Goal: Find contact information: Find contact information

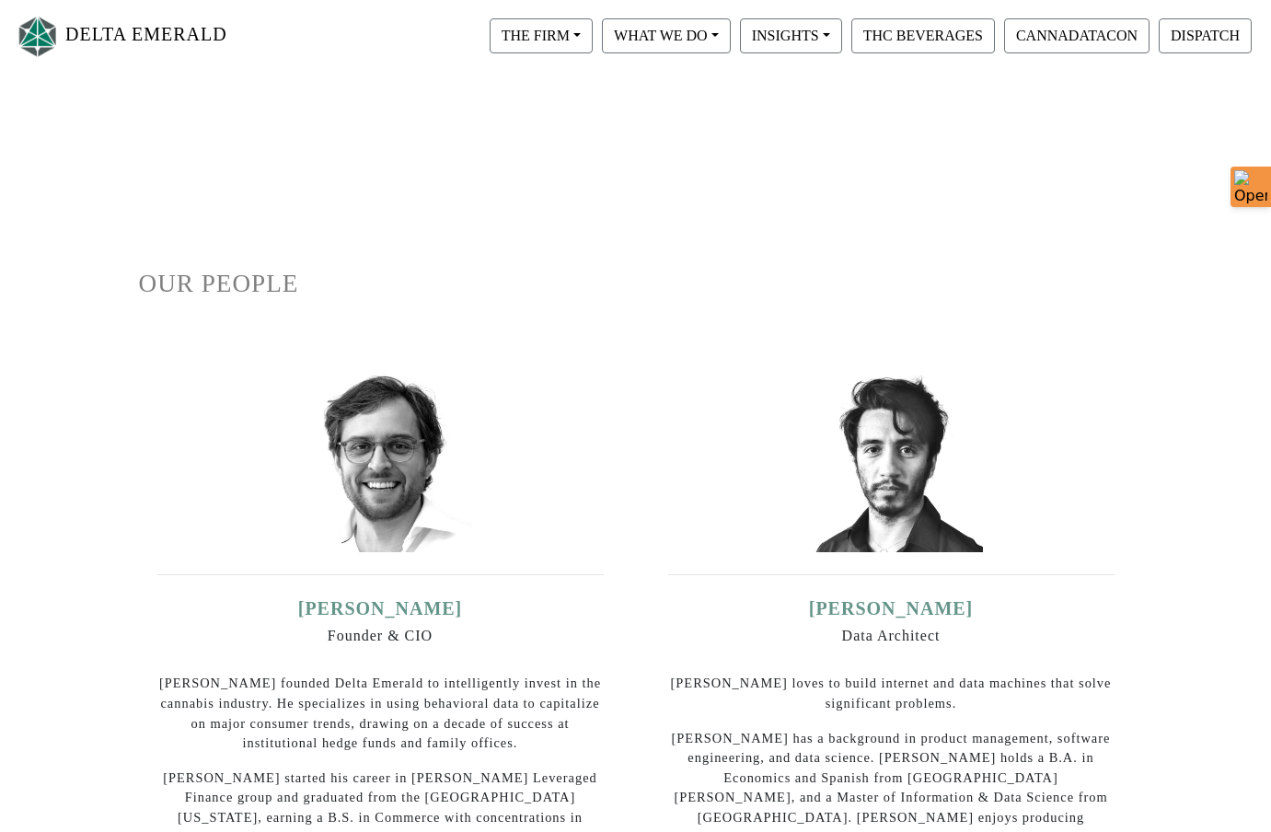
scroll to position [122, 0]
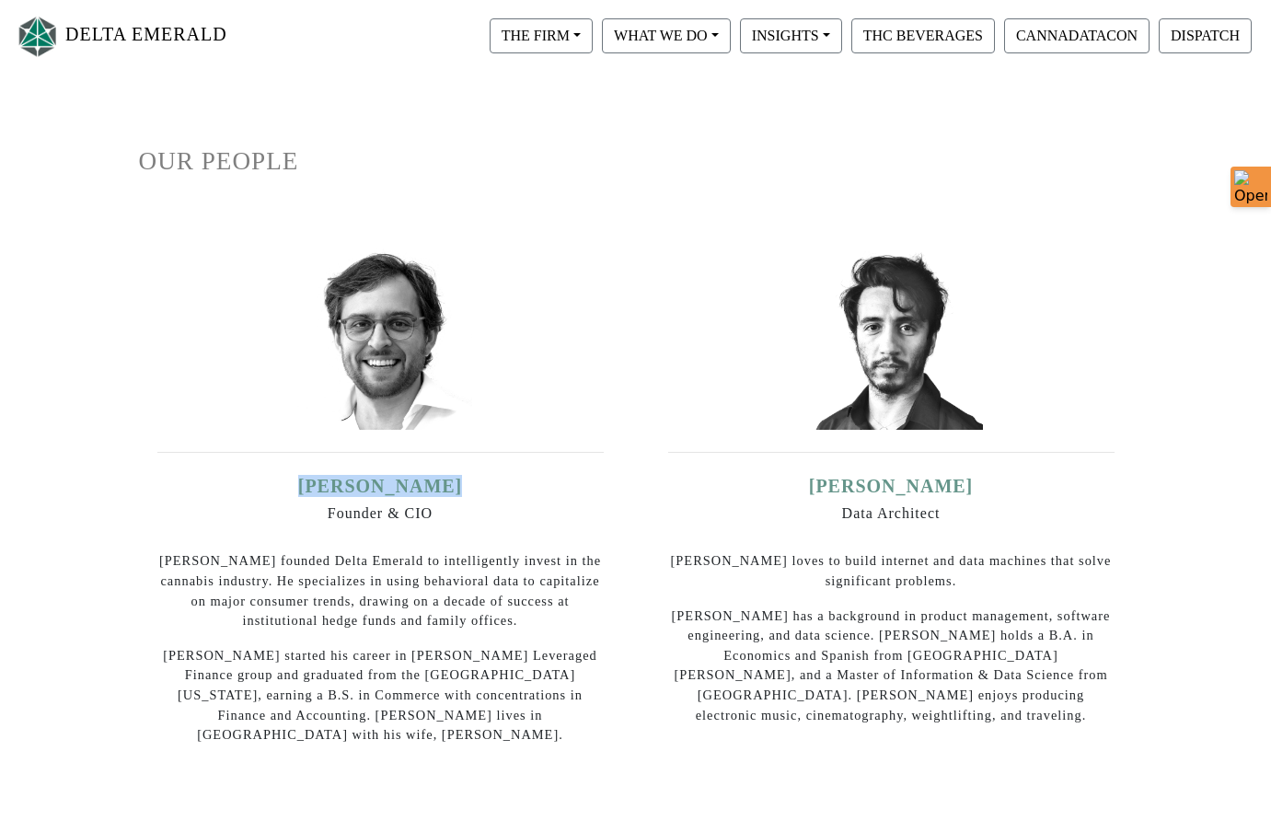
drag, startPoint x: 307, startPoint y: 487, endPoint x: 464, endPoint y: 477, distance: 156.8
click at [464, 477] on h5 "[PERSON_NAME]" at bounding box center [380, 486] width 446 height 22
copy link "[PERSON_NAME]"
drag, startPoint x: 825, startPoint y: 487, endPoint x: 988, endPoint y: 488, distance: 162.9
click at [988, 488] on h5 "[PERSON_NAME]" at bounding box center [891, 486] width 446 height 22
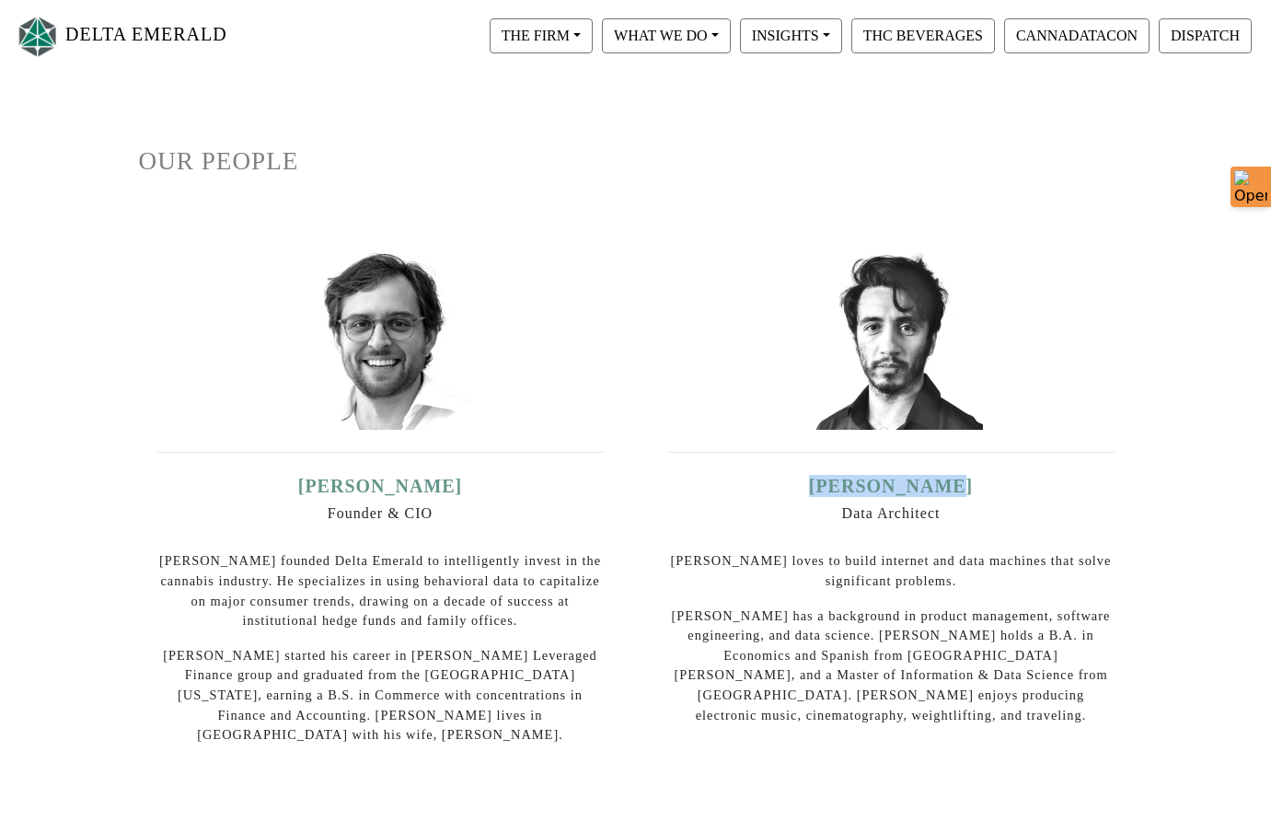
copy link "[PERSON_NAME]"
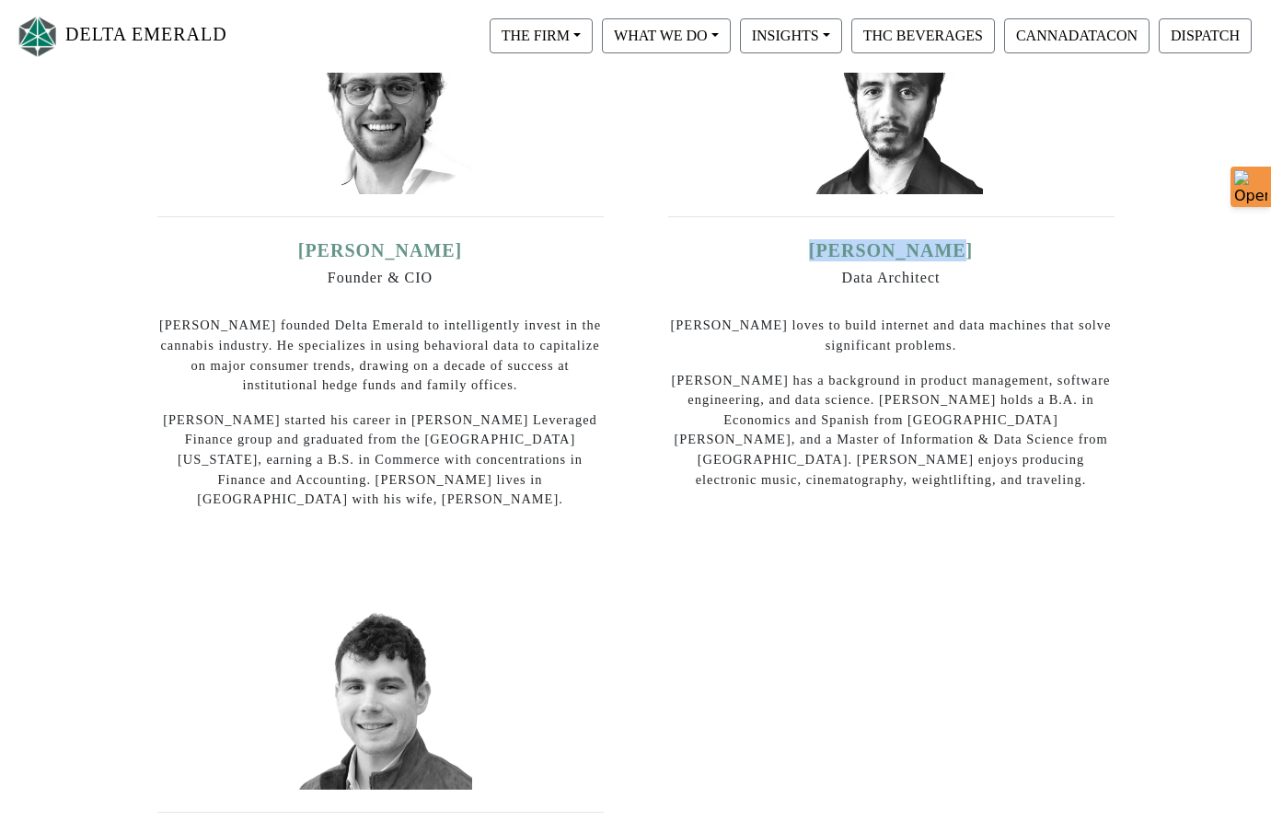
scroll to position [614, 0]
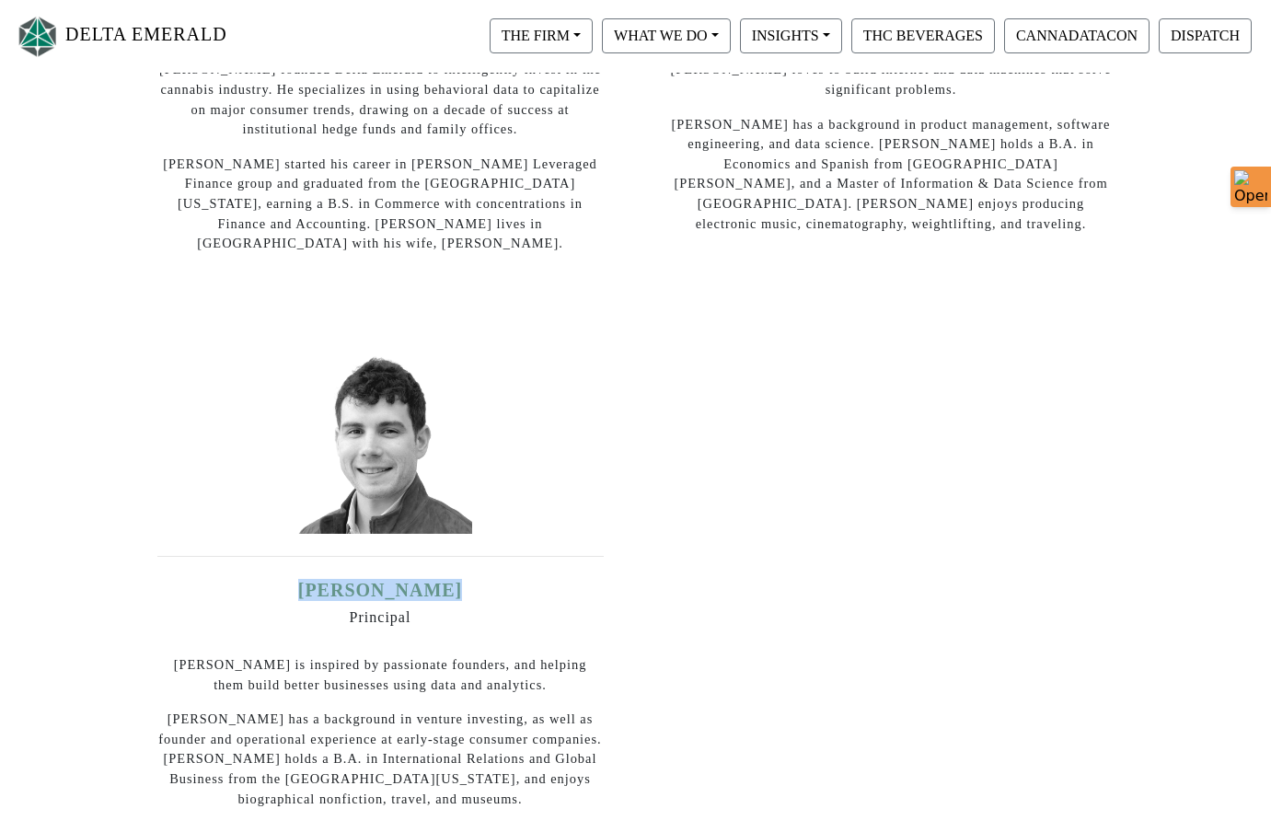
drag, startPoint x: 309, startPoint y: 573, endPoint x: 512, endPoint y: 570, distance: 202.5
click at [512, 579] on h5 "[PERSON_NAME]" at bounding box center [380, 590] width 446 height 22
copy link "[PERSON_NAME]"
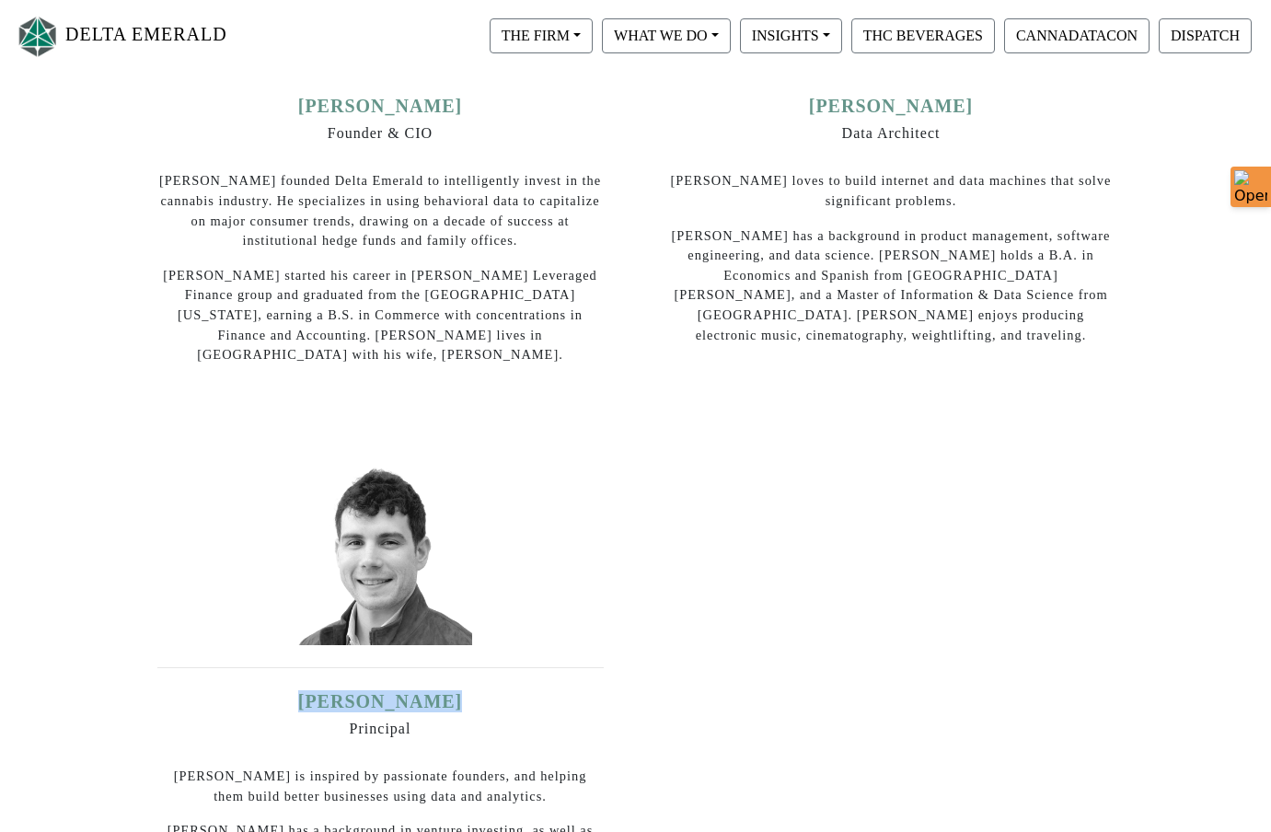
scroll to position [246, 0]
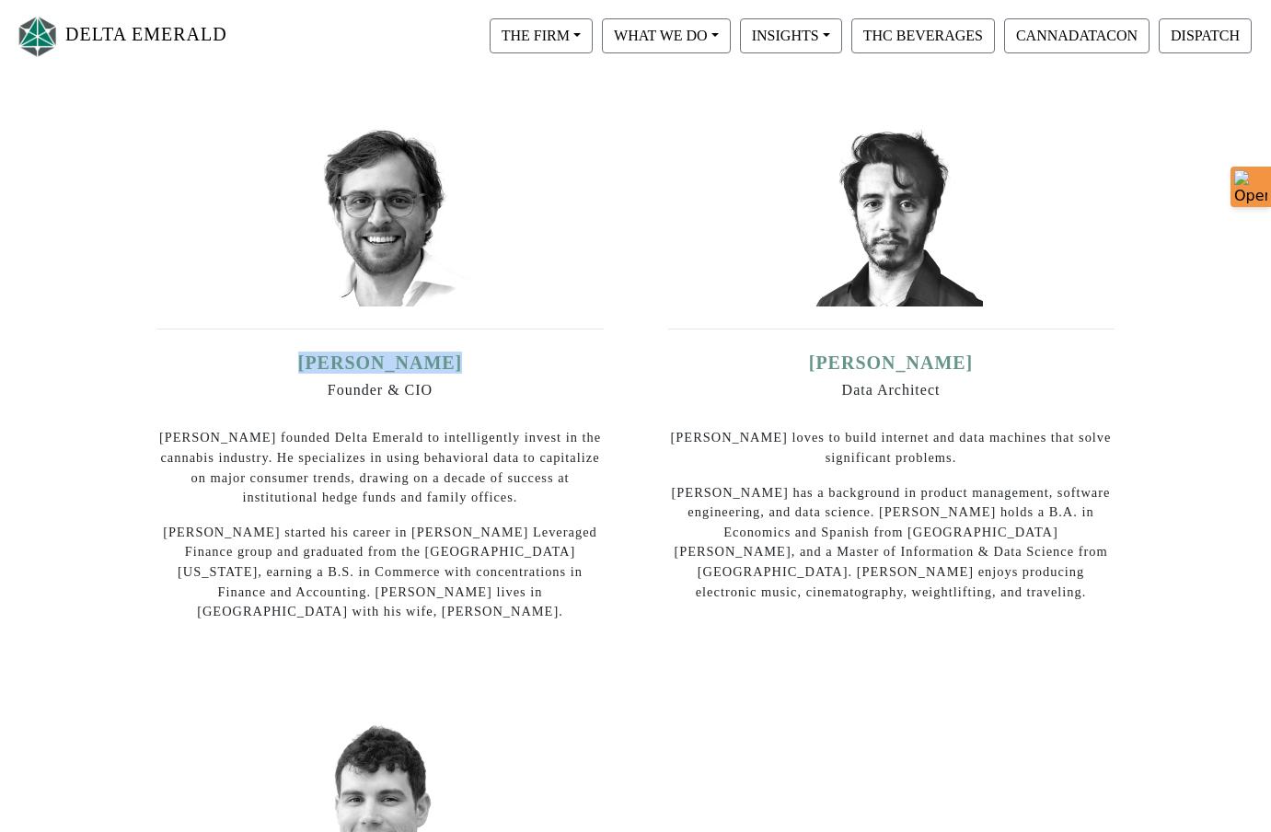
drag, startPoint x: 311, startPoint y: 362, endPoint x: 466, endPoint y: 365, distance: 154.7
click at [466, 365] on h5 "[PERSON_NAME]" at bounding box center [380, 363] width 446 height 22
copy link "[PERSON_NAME]"
drag, startPoint x: 329, startPoint y: 392, endPoint x: 383, endPoint y: 392, distance: 54.3
click at [383, 392] on h6 "Founder & CIO" at bounding box center [380, 389] width 446 height 17
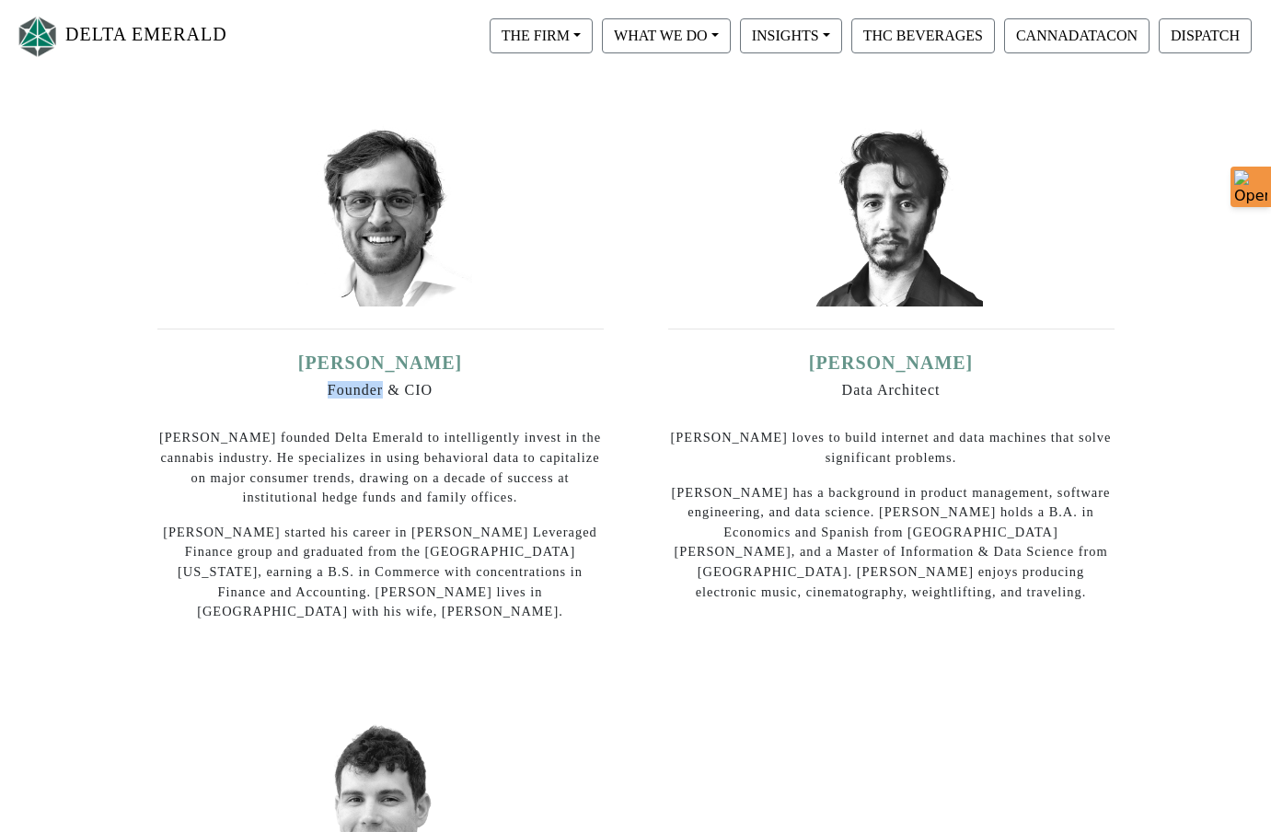
copy h6 "Founder"
drag, startPoint x: 406, startPoint y: 387, endPoint x: 485, endPoint y: 388, distance: 79.2
click at [485, 388] on h6 "Founder & CIO" at bounding box center [380, 389] width 446 height 17
copy h6 "CIO"
drag, startPoint x: 824, startPoint y: 366, endPoint x: 956, endPoint y: 366, distance: 132.6
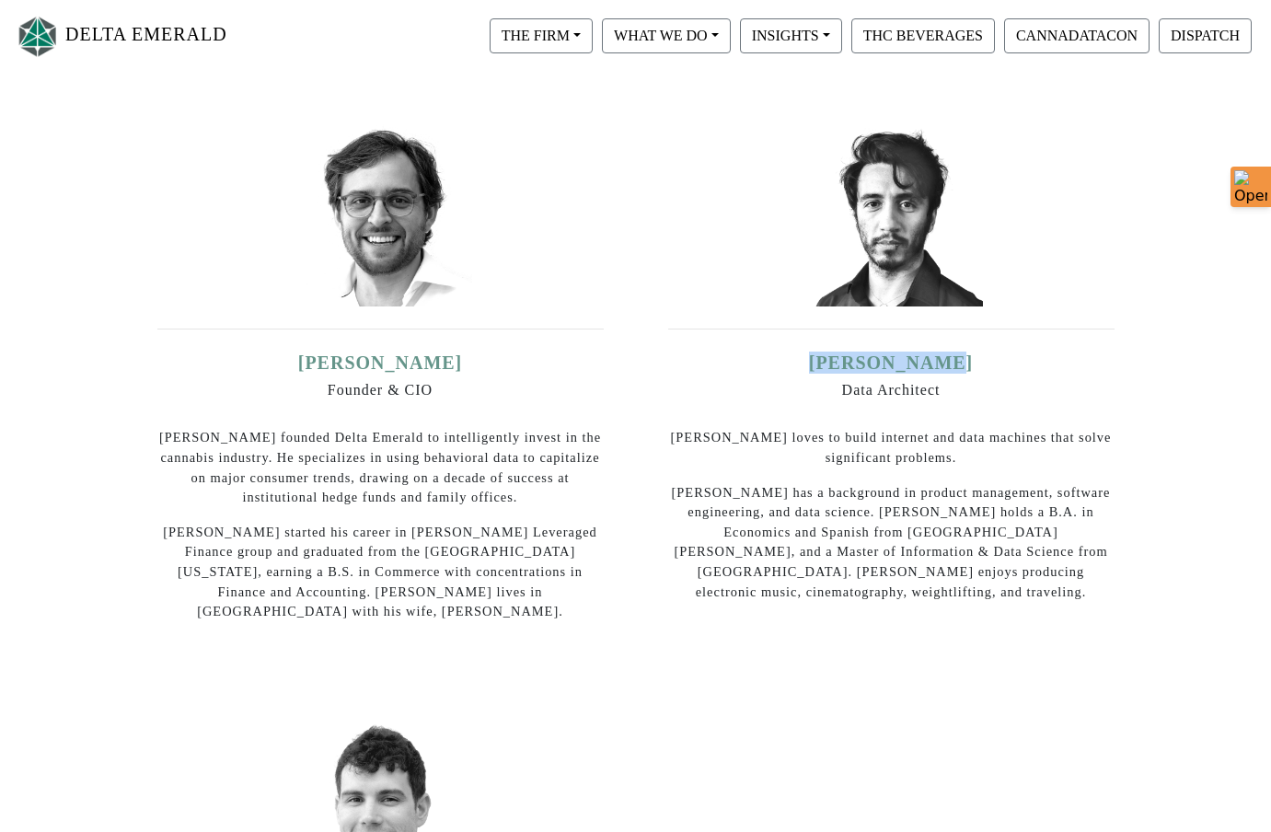
click at [956, 366] on h5 "[PERSON_NAME]" at bounding box center [891, 363] width 446 height 22
copy link "[PERSON_NAME]"
drag, startPoint x: 842, startPoint y: 391, endPoint x: 957, endPoint y: 405, distance: 115.9
click at [957, 405] on div "[PERSON_NAME] Data Architect [PERSON_NAME] loves to build internet and data mac…" at bounding box center [891, 477] width 446 height 250
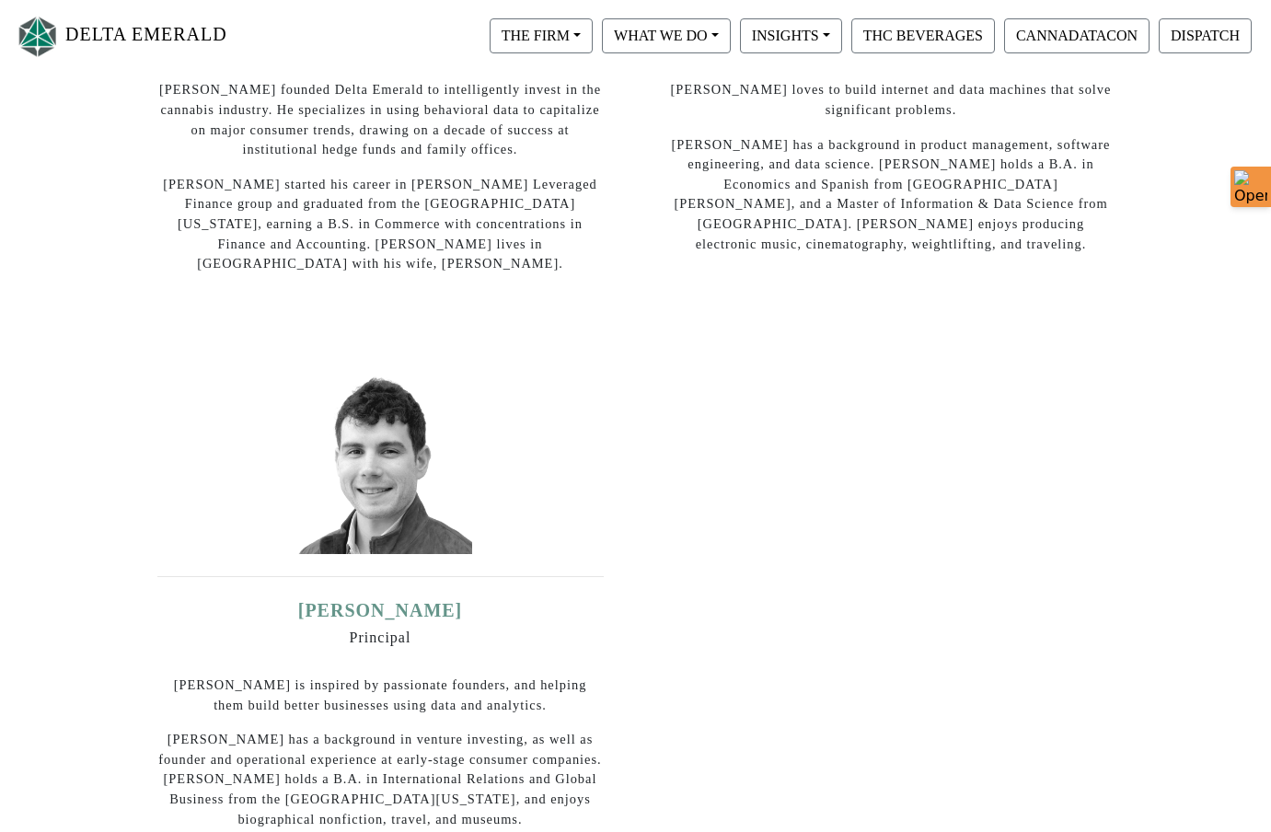
scroll to position [614, 0]
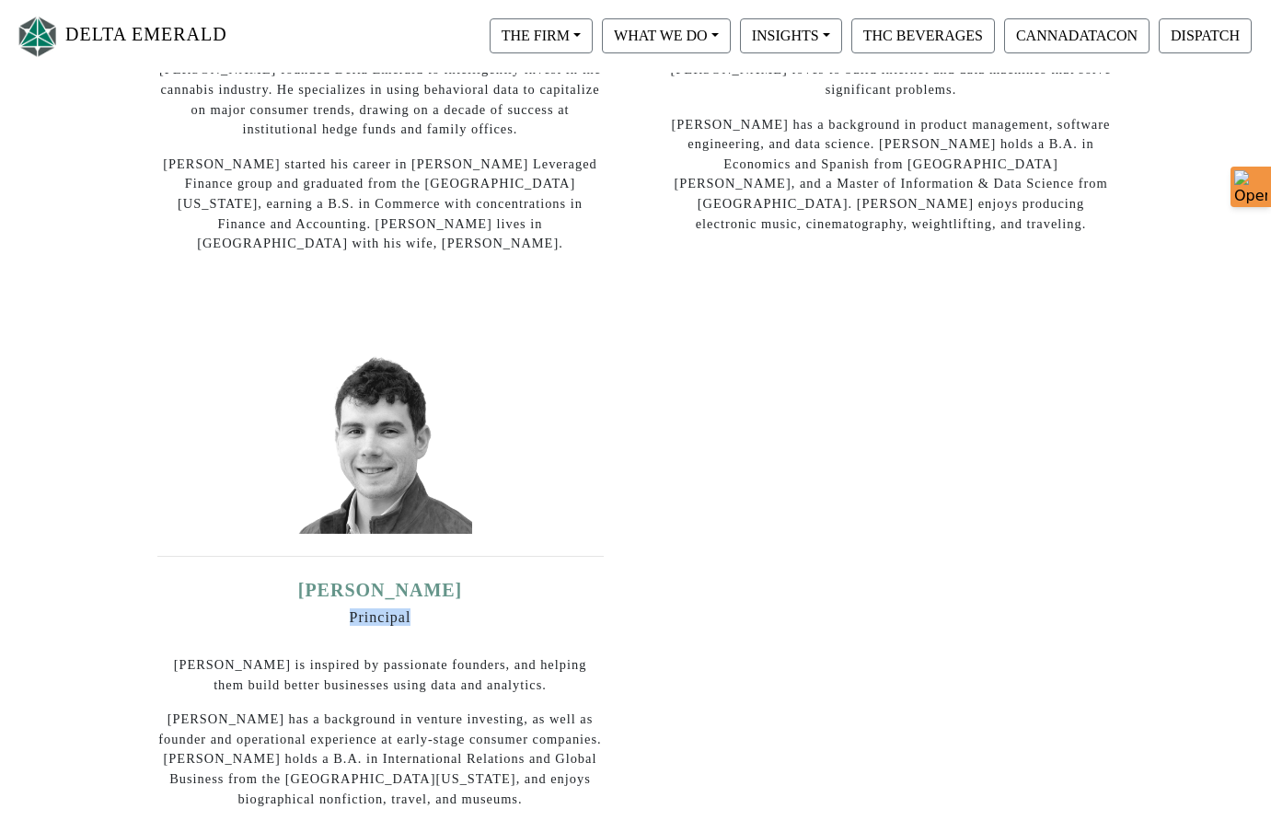
drag, startPoint x: 349, startPoint y: 595, endPoint x: 455, endPoint y: 598, distance: 105.9
click at [455, 608] on h6 "Principal" at bounding box center [380, 616] width 446 height 17
copy h6 "Principal"
